Goal: Information Seeking & Learning: Learn about a topic

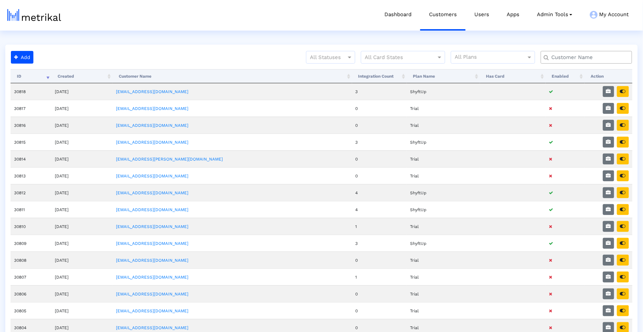
click at [562, 56] on input "text" at bounding box center [588, 57] width 83 height 7
click at [568, 56] on input "text" at bounding box center [588, 57] width 83 height 7
click at [569, 56] on input "text" at bounding box center [588, 57] width 83 height 7
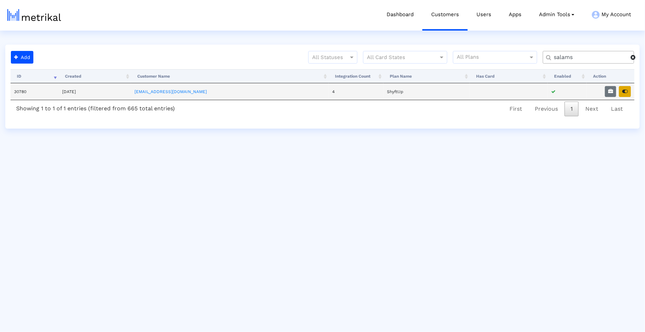
type input "salams"
click at [622, 91] on button "button" at bounding box center [625, 91] width 12 height 11
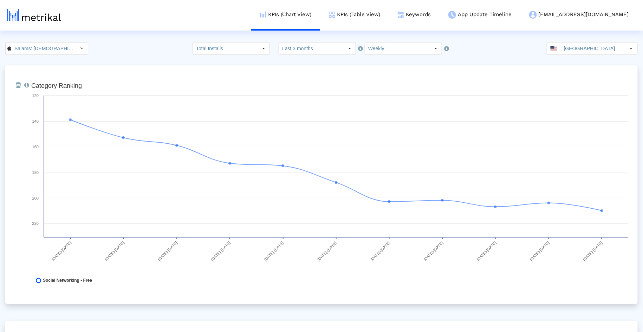
click at [143, 44] on div "Salams: Halal Muslim Marriage < 965359176 > Total Installs Select how far back …" at bounding box center [321, 48] width 643 height 13
click at [389, 19] on link "KPIs (Table View)" at bounding box center [354, 14] width 69 height 29
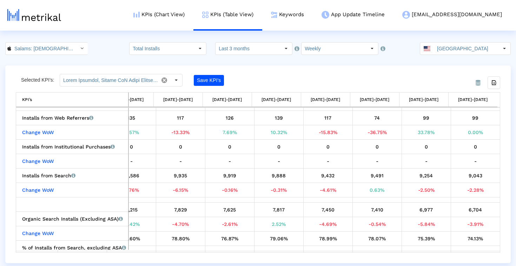
scroll to position [115, 270]
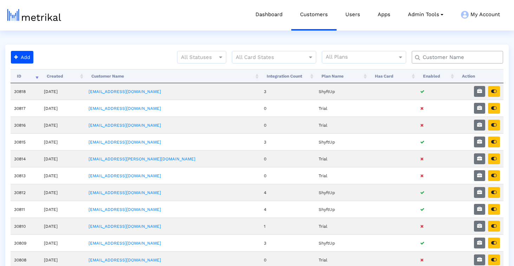
click at [444, 57] on input "text" at bounding box center [459, 57] width 83 height 7
type input "a"
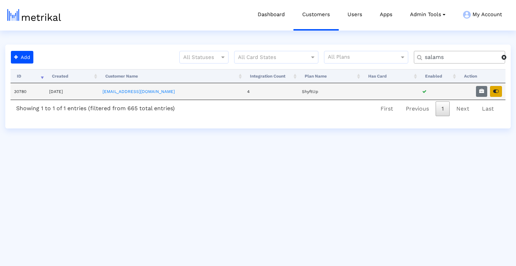
type input "salams"
click at [495, 91] on icon "button" at bounding box center [497, 91] width 6 height 5
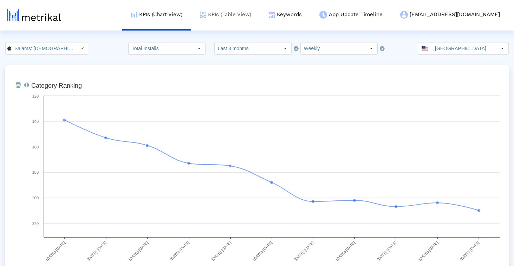
click at [260, 13] on link "KPIs (Table View)" at bounding box center [225, 14] width 69 height 29
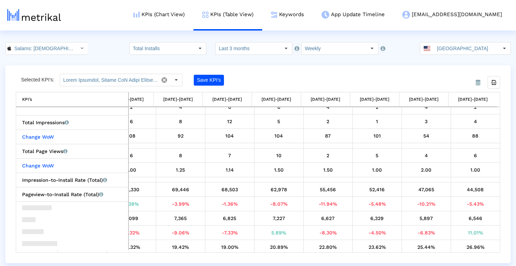
scroll to position [531, 0]
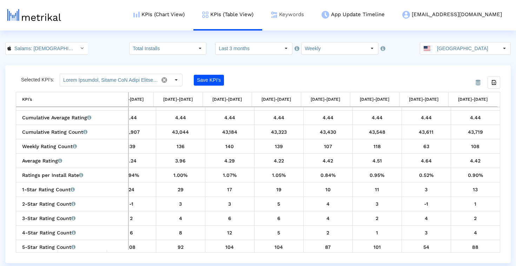
click at [313, 21] on link "Keywords" at bounding box center [287, 14] width 51 height 29
click at [56, 47] on input "Salams: [DEMOGRAPHIC_DATA] [DEMOGRAPHIC_DATA] Marriage < 965359176 >" at bounding box center [42, 49] width 63 height 12
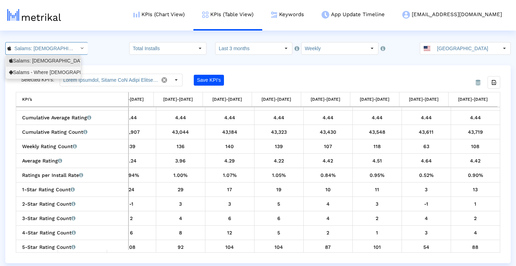
click at [53, 71] on div "Salams - Where Muslims Meet <com.minderapps.minder>" at bounding box center [43, 72] width 68 height 7
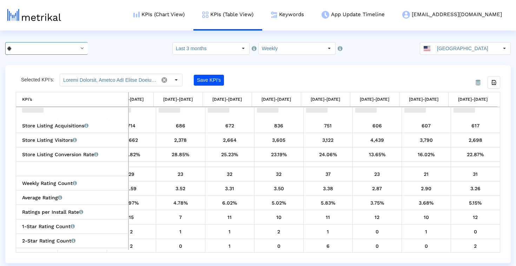
scroll to position [232, 270]
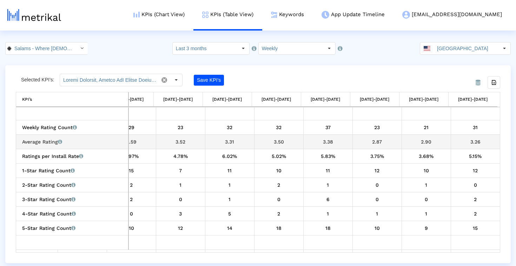
drag, startPoint x: 483, startPoint y: 140, endPoint x: 233, endPoint y: 138, distance: 249.5
click at [233, 138] on tr "Average Rating Average of star ratings that the app received in that time perio…" at bounding box center [124, 142] width 752 height 14
click at [233, 138] on div "3.31" at bounding box center [230, 141] width 44 height 9
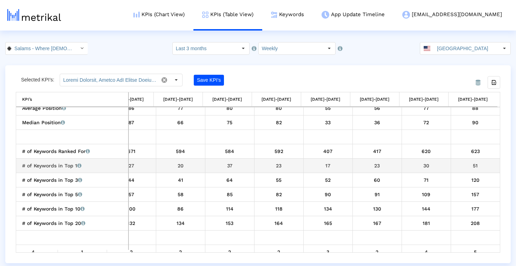
click at [472, 165] on div "51" at bounding box center [476, 165] width 44 height 9
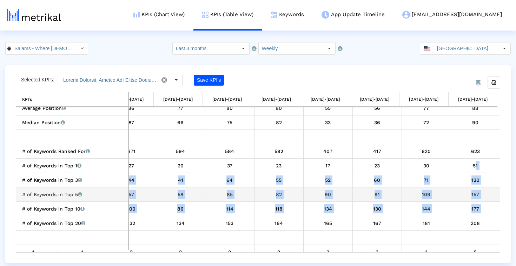
drag, startPoint x: 472, startPoint y: 165, endPoint x: 478, endPoint y: 210, distance: 45.4
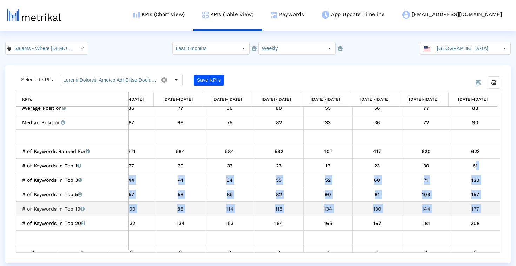
click at [478, 210] on div "177" at bounding box center [476, 208] width 44 height 9
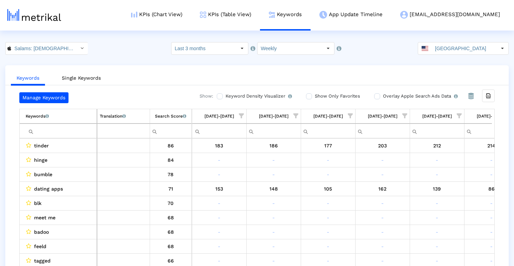
scroll to position [0, 408]
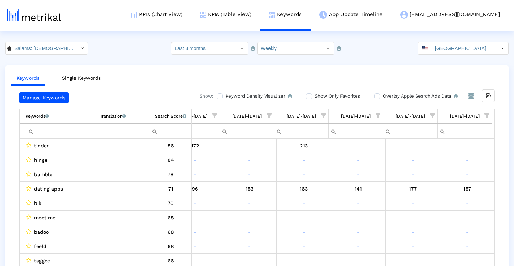
click at [57, 132] on input "Filter cell" at bounding box center [61, 131] width 71 height 12
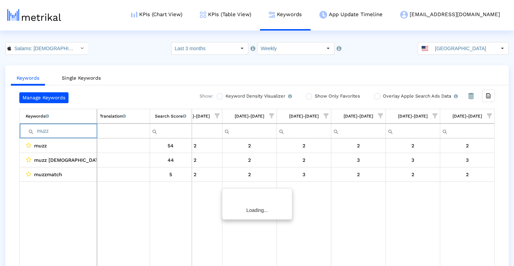
scroll to position [0, 405]
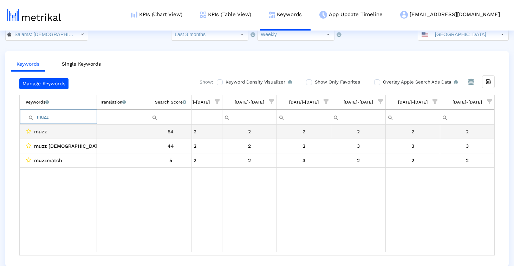
click at [463, 134] on div "2" at bounding box center [468, 131] width 50 height 9
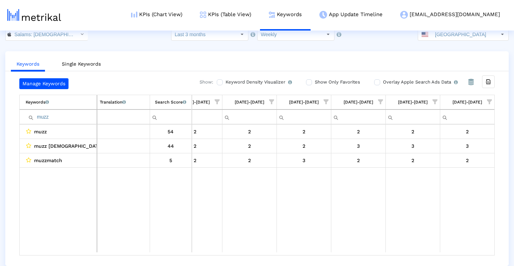
click at [82, 117] on input "muzz" at bounding box center [61, 117] width 71 height 12
type input "insh"
click at [54, 120] on input "insh" at bounding box center [61, 117] width 71 height 12
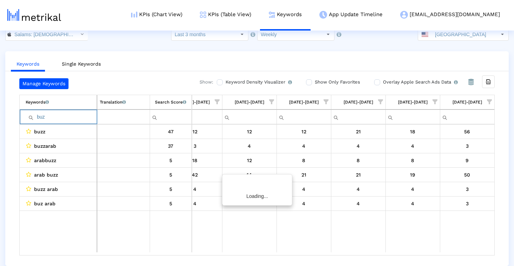
type input "buzz"
click at [57, 117] on input "buzz" at bounding box center [61, 117] width 71 height 12
